Goal: Task Accomplishment & Management: Use online tool/utility

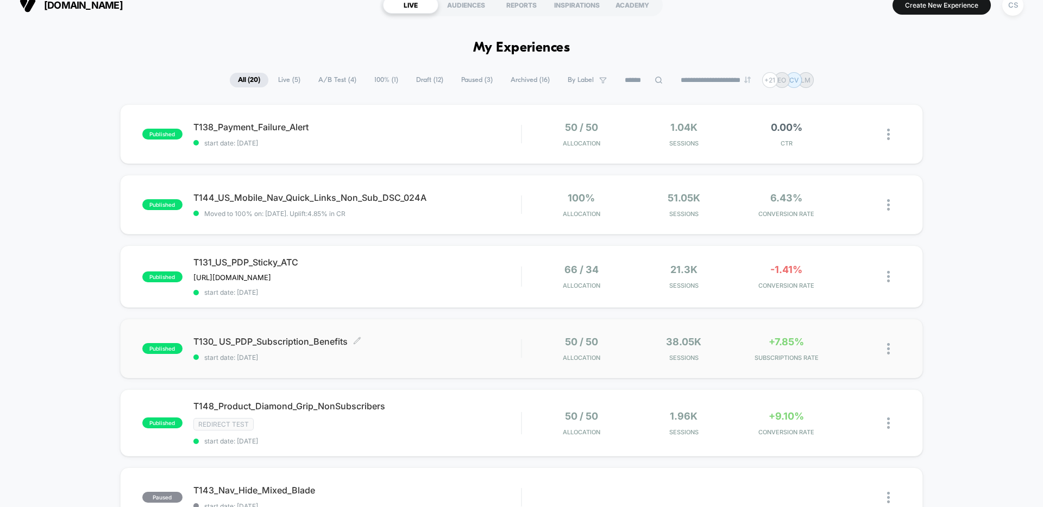
scroll to position [21, 0]
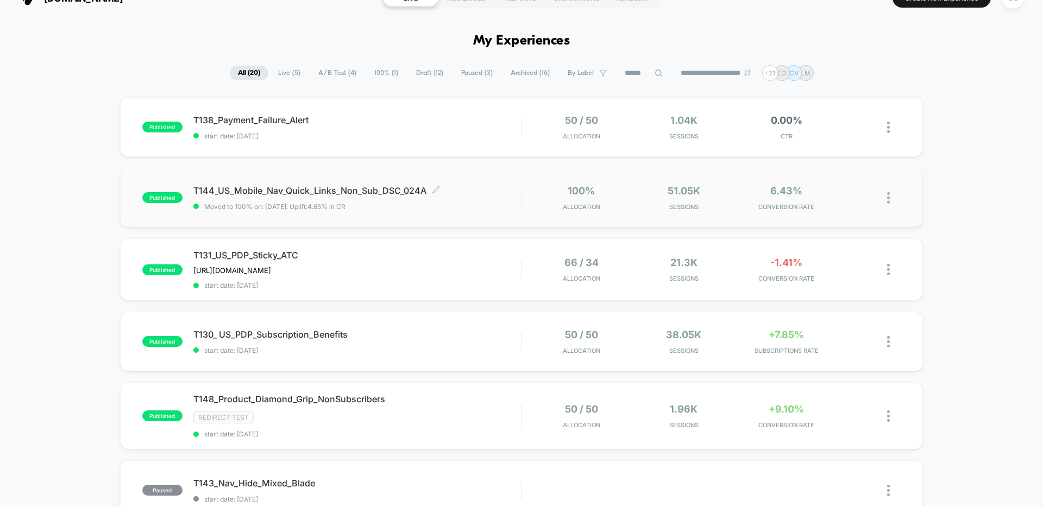
click at [476, 187] on span "T144_US_Mobile_Nav_Quick_Links_Non_Sub_DSC_024A Click to edit experience details" at bounding box center [357, 190] width 328 height 11
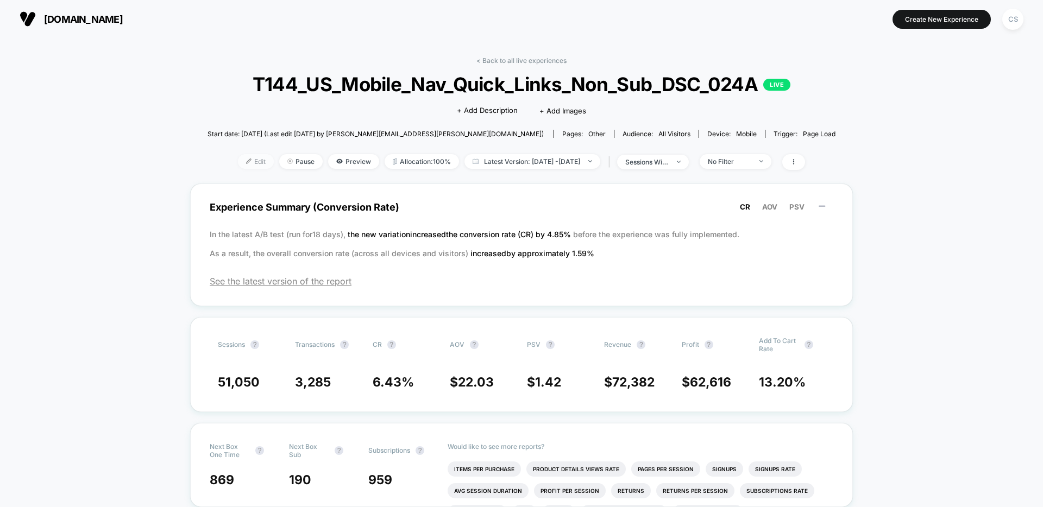
click at [246, 159] on img at bounding box center [248, 161] width 5 height 5
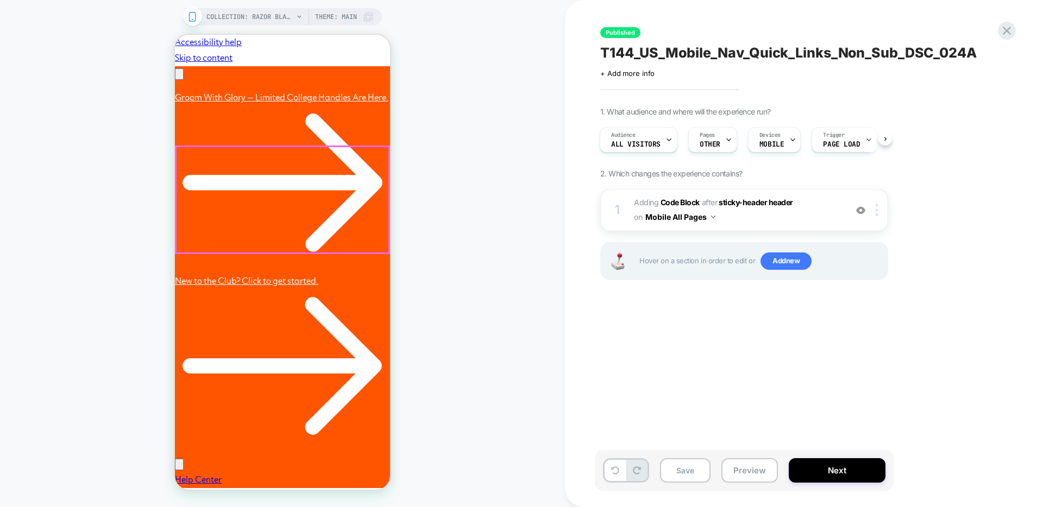
scroll to position [0, 168]
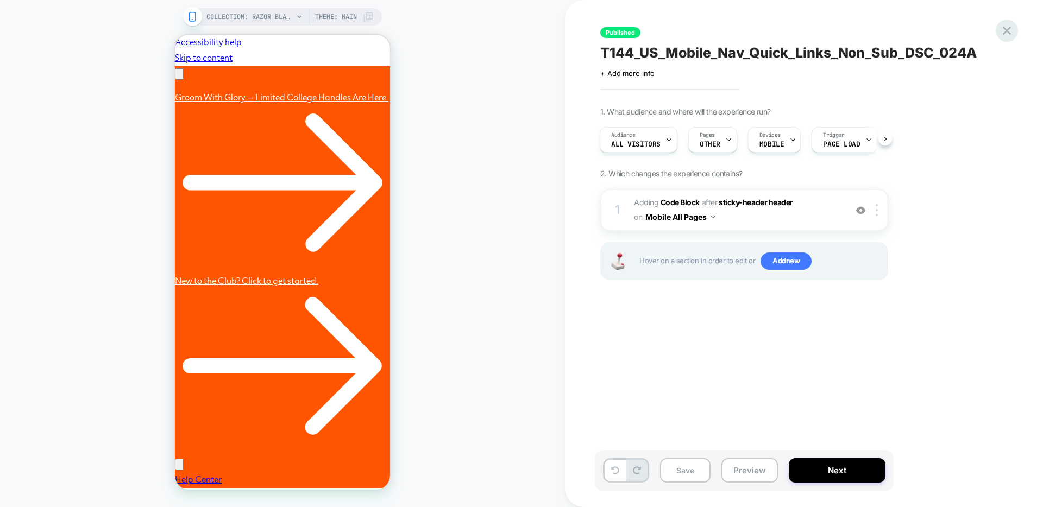
click at [1013, 33] on icon at bounding box center [1006, 30] width 15 height 15
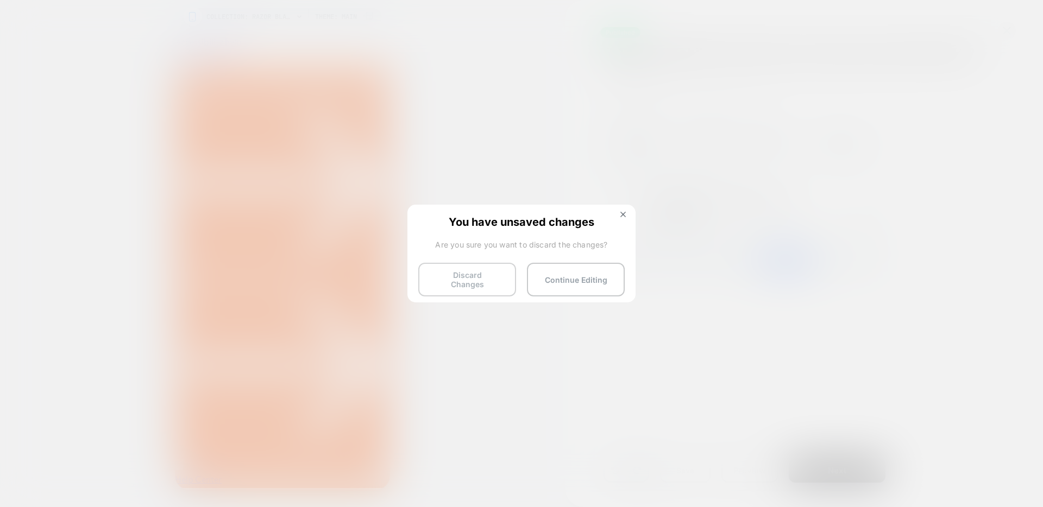
scroll to position [0, 0]
click at [485, 287] on button "Discard Changes" at bounding box center [467, 280] width 98 height 34
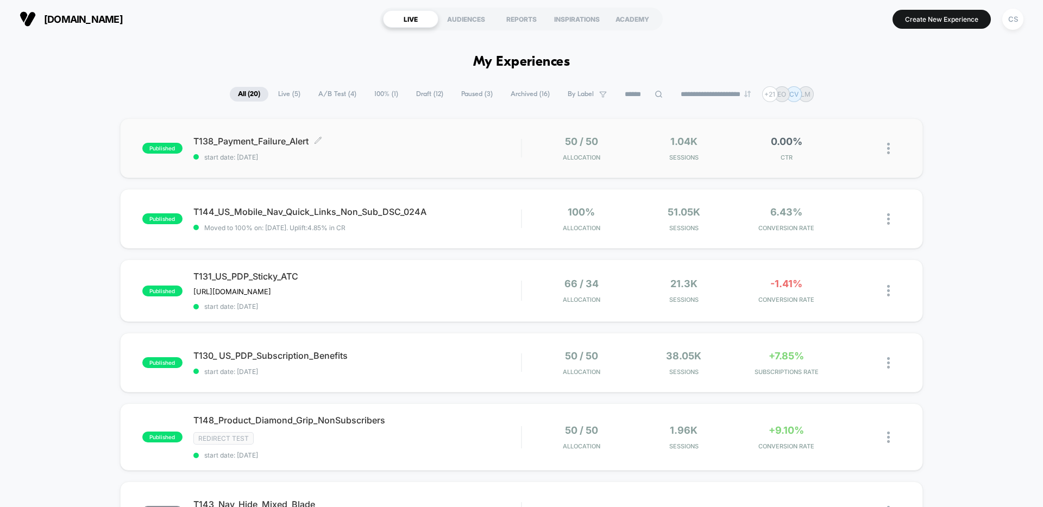
click at [412, 152] on div "T138_Payment_Failure_Alert Click to edit experience details Click to edit exper…" at bounding box center [357, 149] width 328 height 26
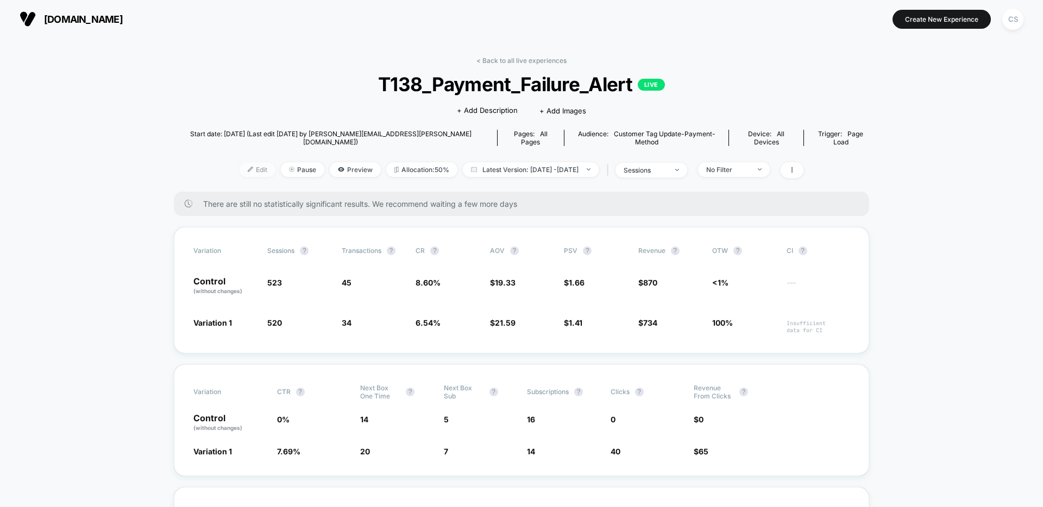
click at [241, 165] on span "Edit" at bounding box center [258, 169] width 36 height 15
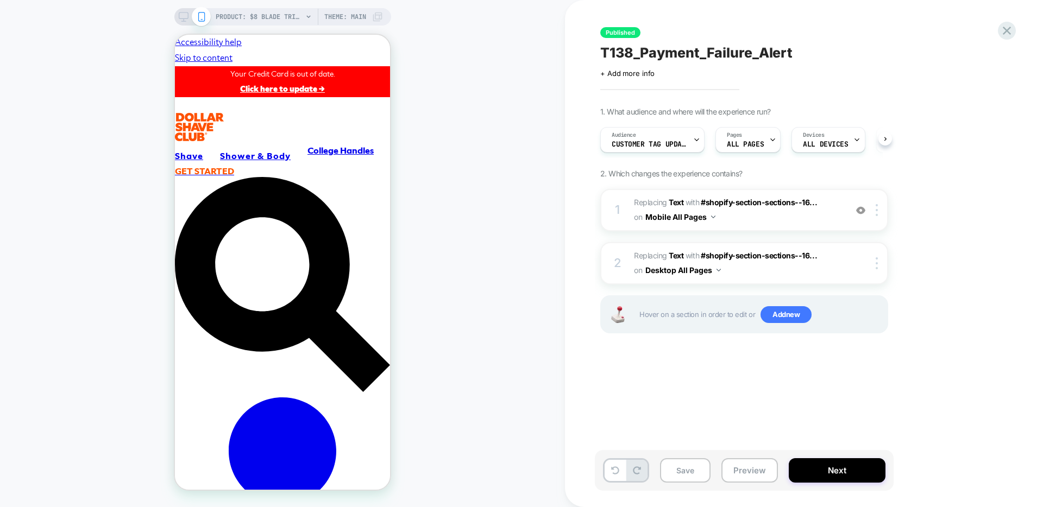
scroll to position [0, 1]
click at [757, 471] on button "Preview" at bounding box center [749, 470] width 56 height 24
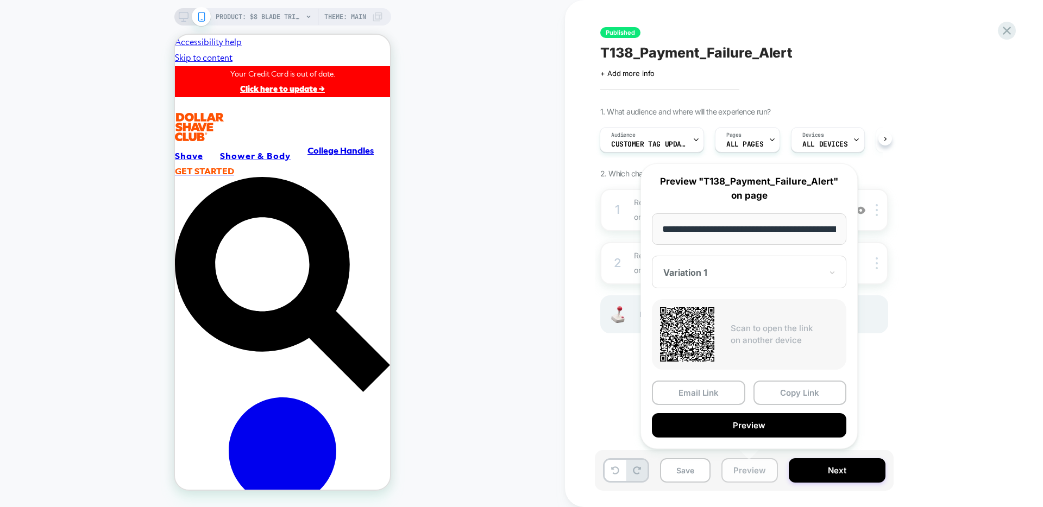
scroll to position [0, 200]
click at [748, 430] on button "Preview" at bounding box center [749, 426] width 194 height 24
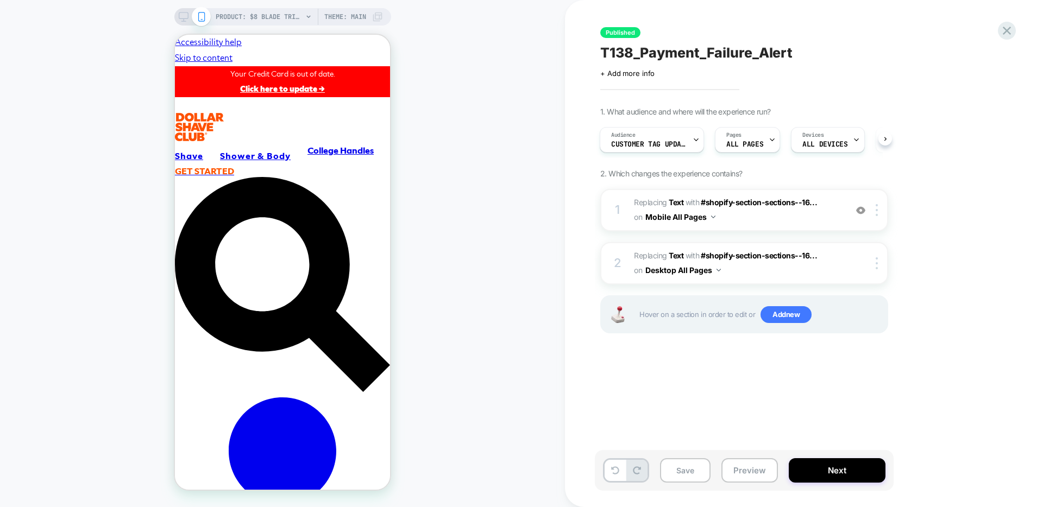
click at [433, 101] on div "PRODUCT: $8 Blade Trial Set [mixed starter] PRODUCT: $8 Blade Trial Set [mixed …" at bounding box center [282, 254] width 565 height 486
